Goal: Check status: Check status

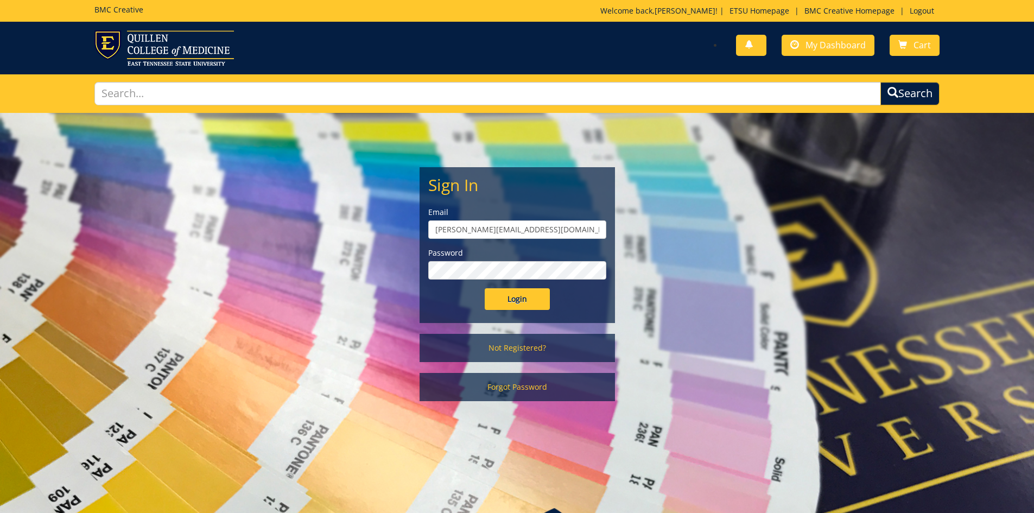
click at [485, 288] on input "Login" at bounding box center [517, 299] width 65 height 22
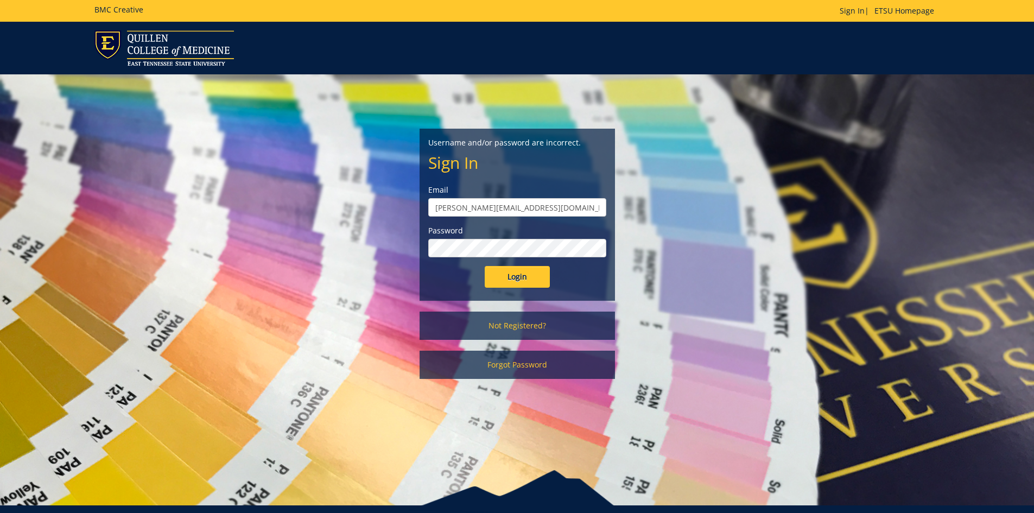
click at [485, 266] on input "Login" at bounding box center [517, 277] width 65 height 22
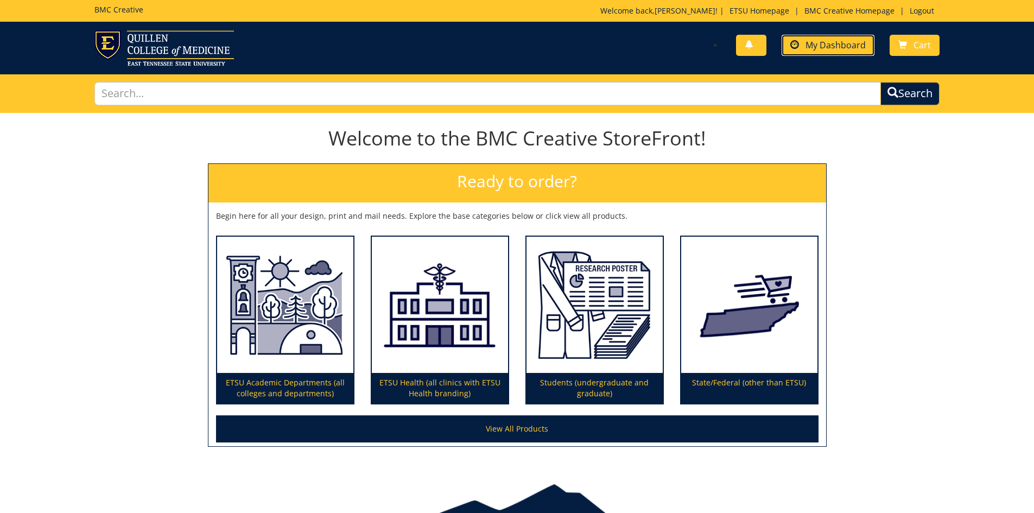
click at [844, 41] on span "My Dashboard" at bounding box center [836, 45] width 60 height 12
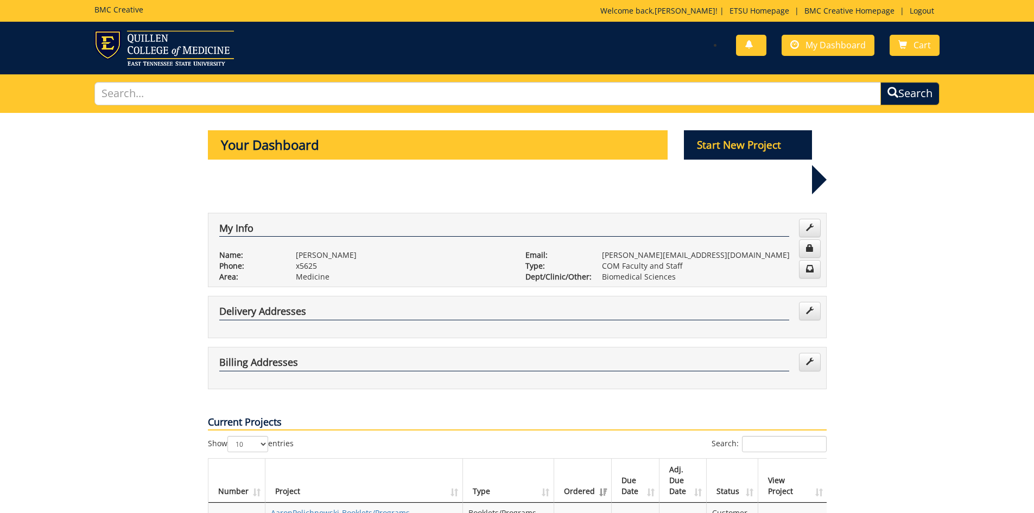
scroll to position [217, 0]
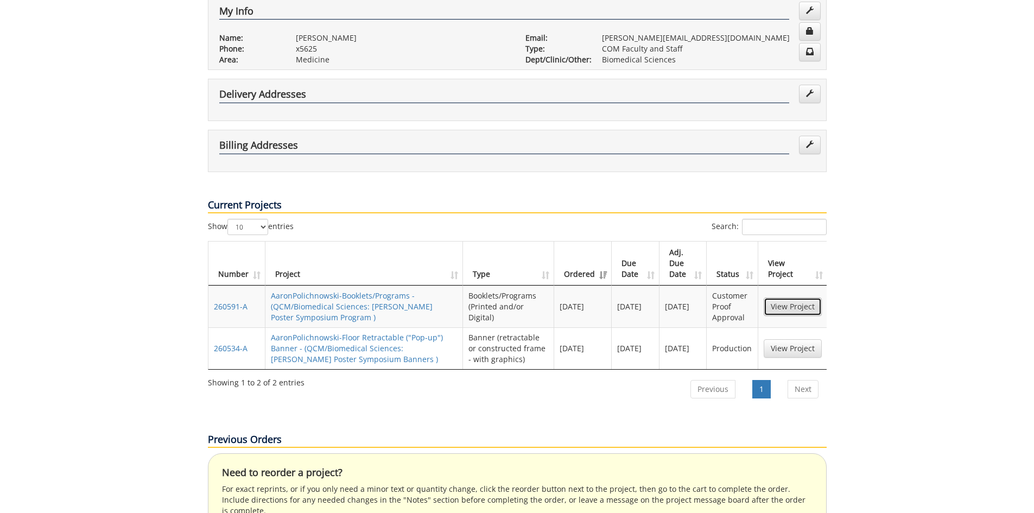
click at [790, 297] on link "View Project" at bounding box center [793, 306] width 58 height 18
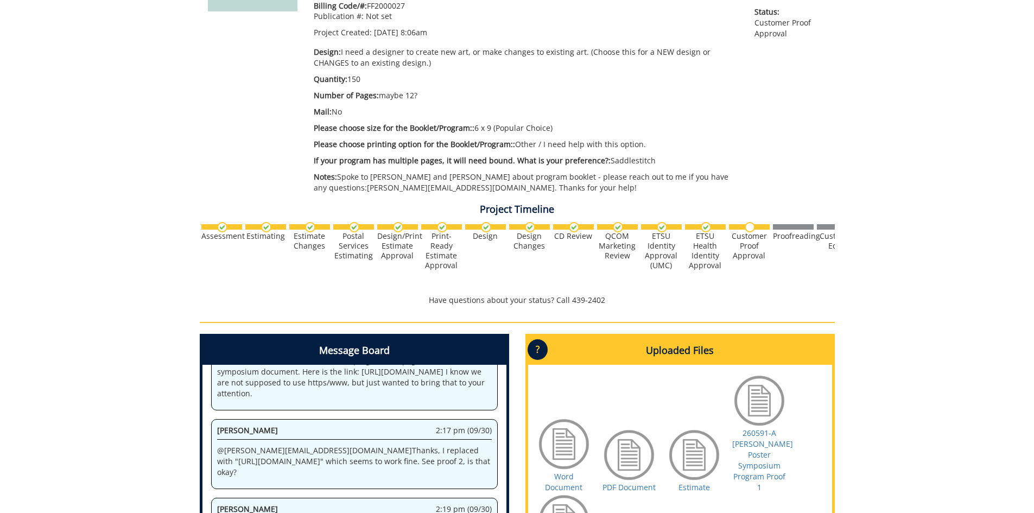
scroll to position [434, 0]
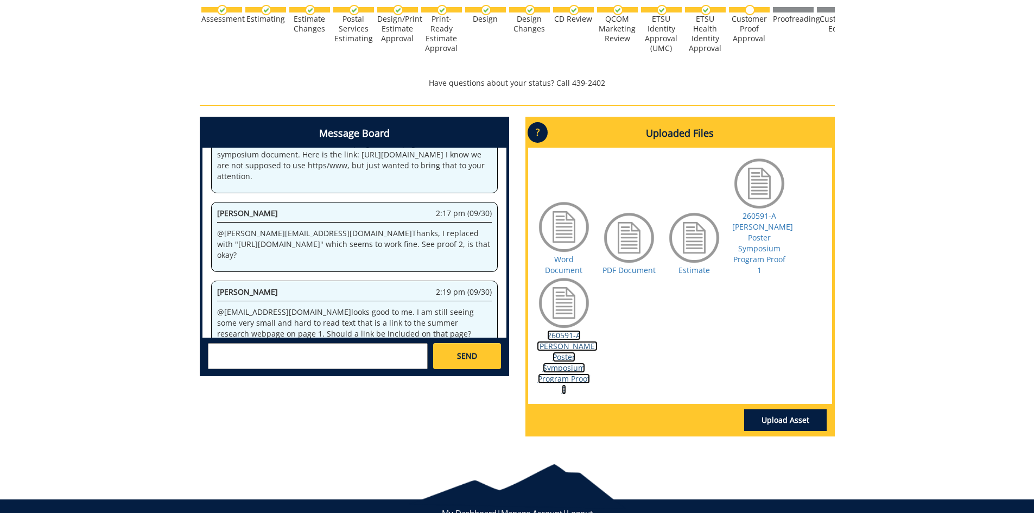
click at [562, 330] on link "260591-A Quillen Poster Symposium Program Proof 2" at bounding box center [567, 362] width 61 height 65
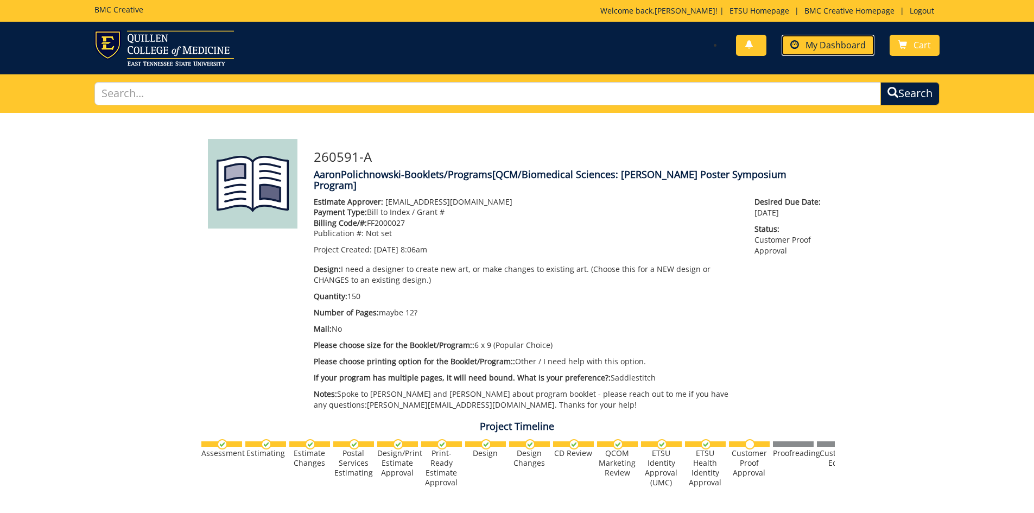
click at [834, 48] on span "My Dashboard" at bounding box center [836, 45] width 60 height 12
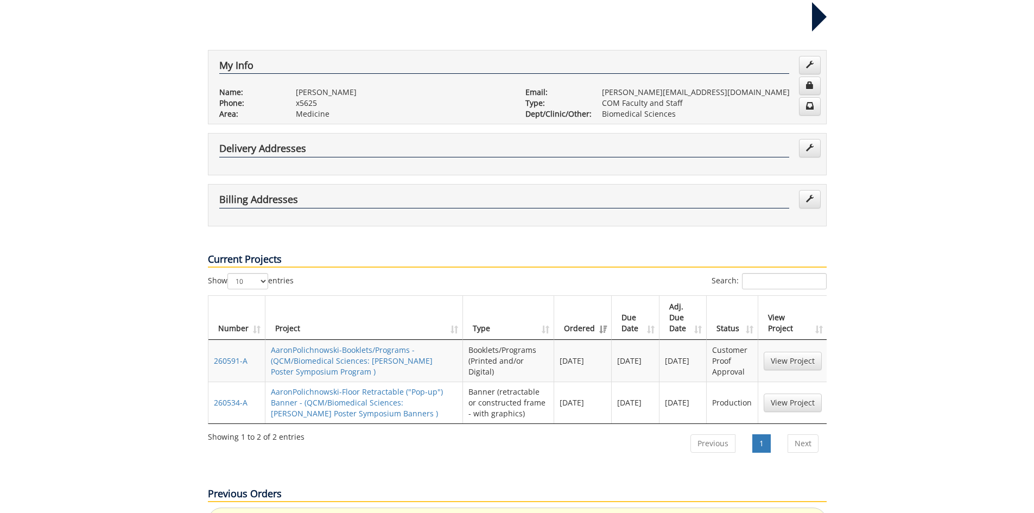
scroll to position [217, 0]
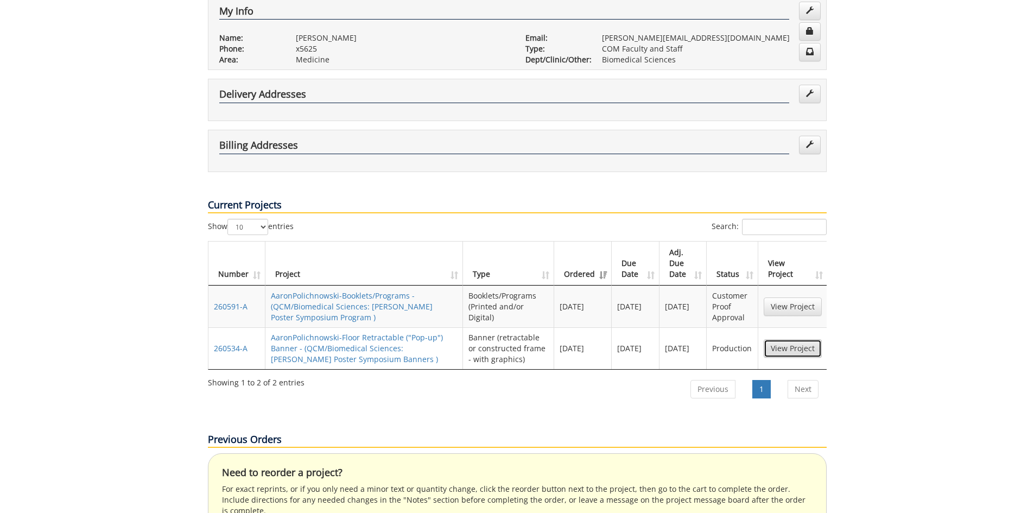
click at [801, 339] on link "View Project" at bounding box center [793, 348] width 58 height 18
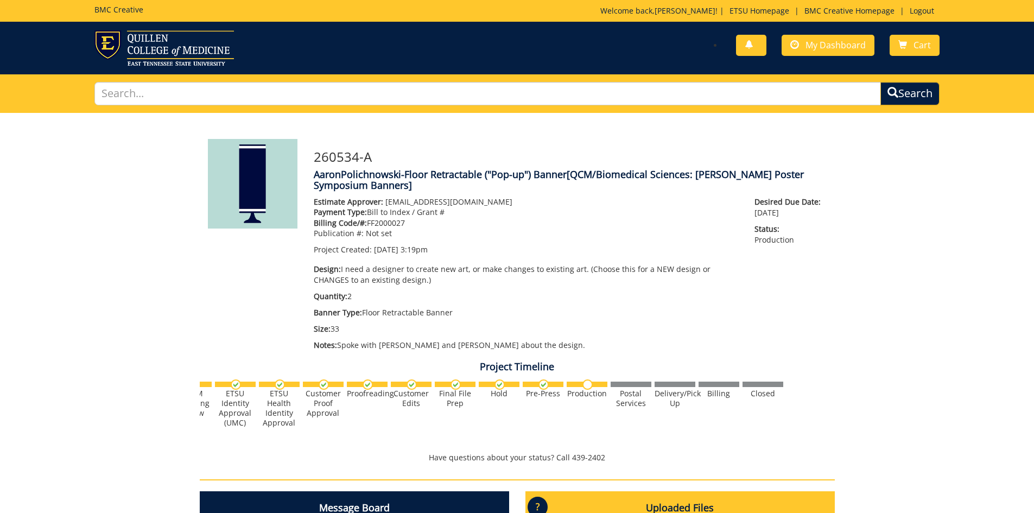
scroll to position [352, 0]
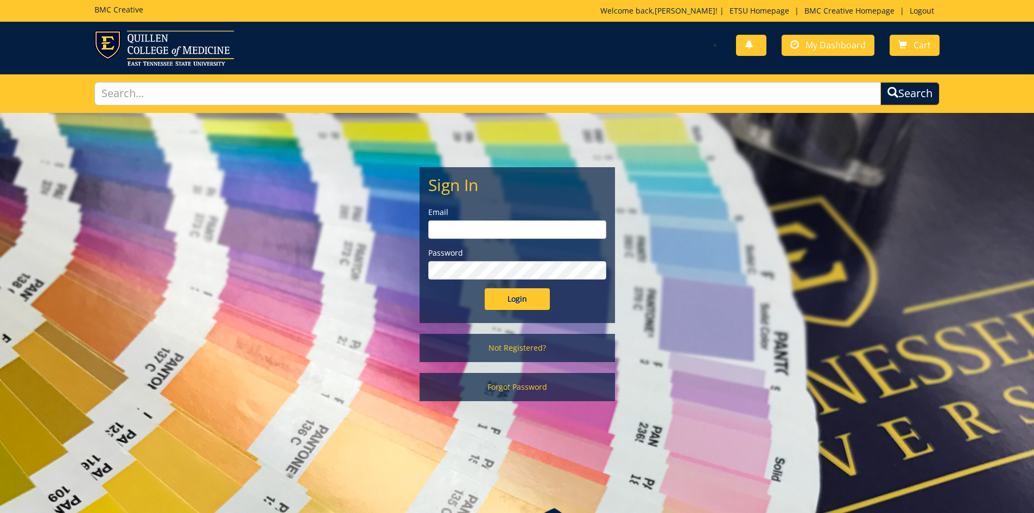
click at [497, 229] on input "email" at bounding box center [517, 229] width 178 height 18
type input "[PERSON_NAME][EMAIL_ADDRESS][DOMAIN_NAME]"
click at [485, 288] on input "Login" at bounding box center [517, 299] width 65 height 22
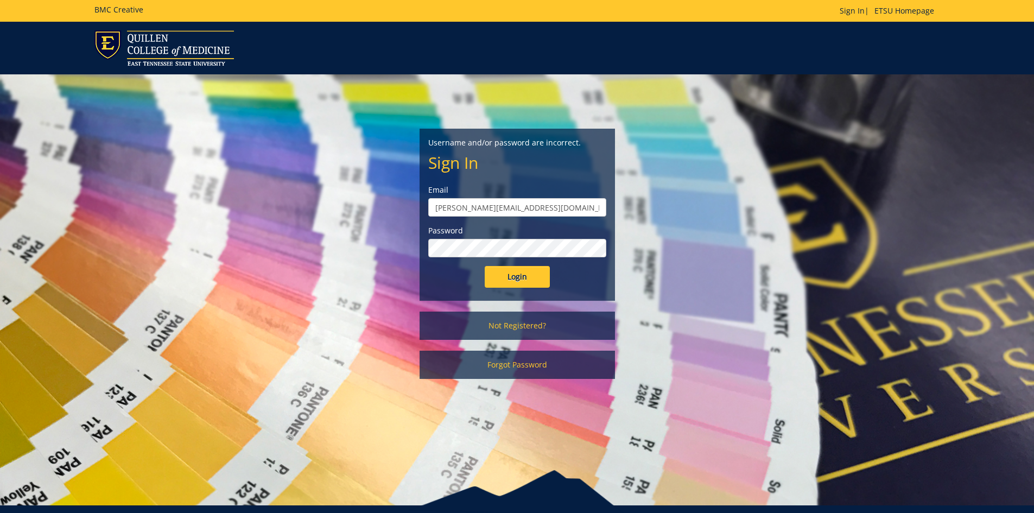
click at [485, 266] on input "Login" at bounding box center [517, 277] width 65 height 22
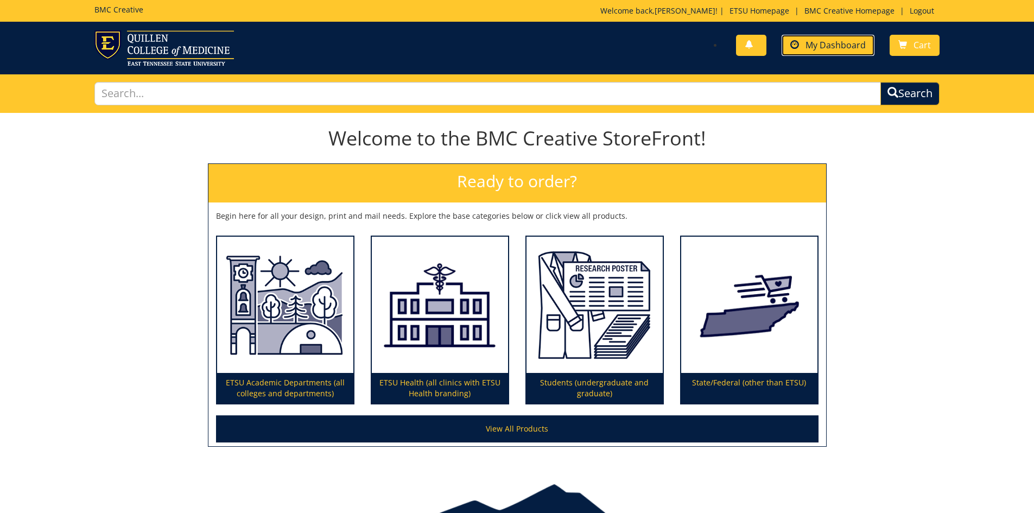
click at [807, 45] on link "My Dashboard" at bounding box center [828, 45] width 93 height 21
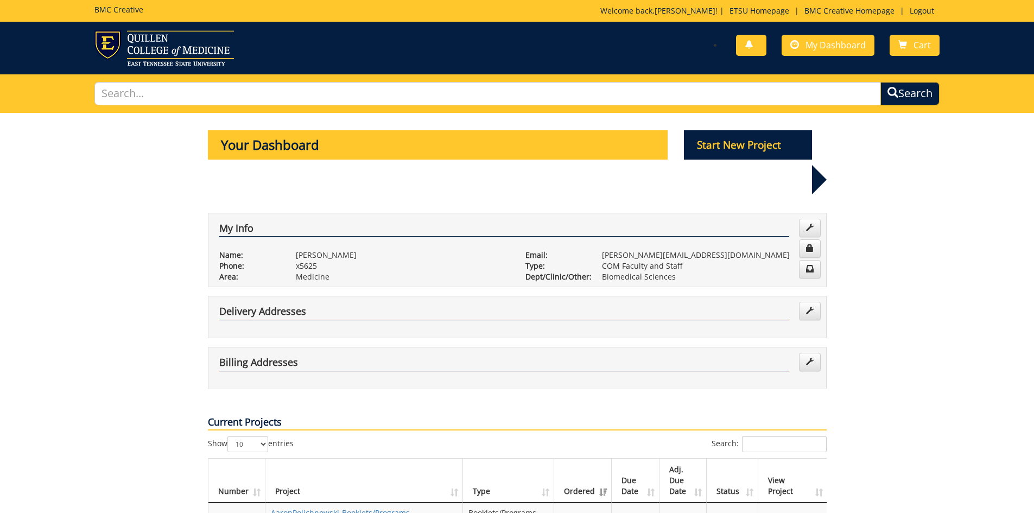
scroll to position [163, 0]
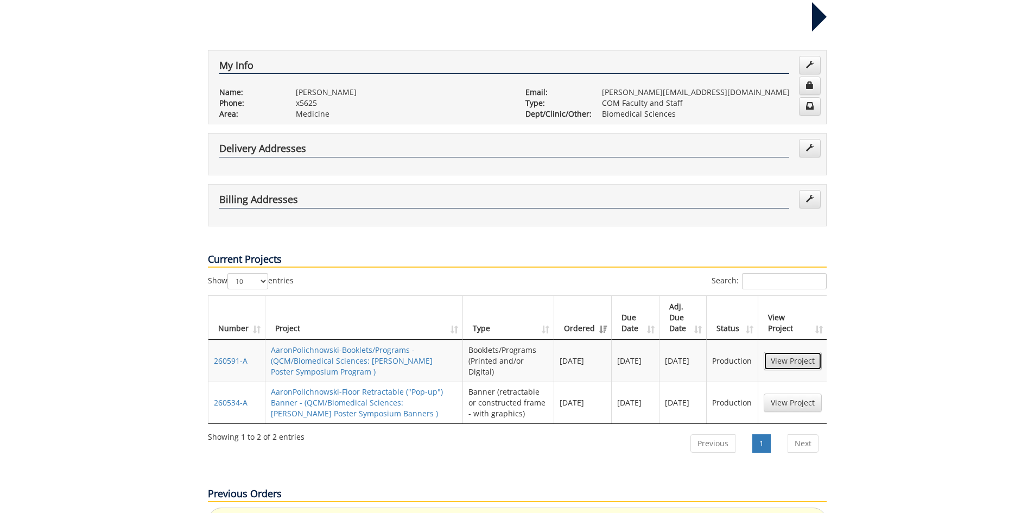
click at [796, 352] on link "View Project" at bounding box center [793, 361] width 58 height 18
